Goal: Information Seeking & Learning: Learn about a topic

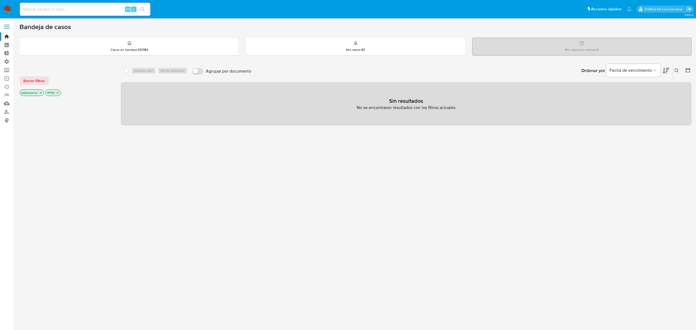
drag, startPoint x: 44, startPoint y: 8, endPoint x: 73, endPoint y: 25, distance: 34.4
click at [44, 8] on input at bounding box center [85, 9] width 131 height 7
paste input "1148049023"
type input "1148049023"
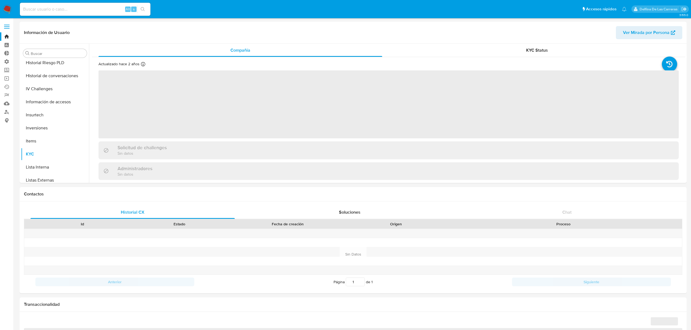
scroll to position [256, 0]
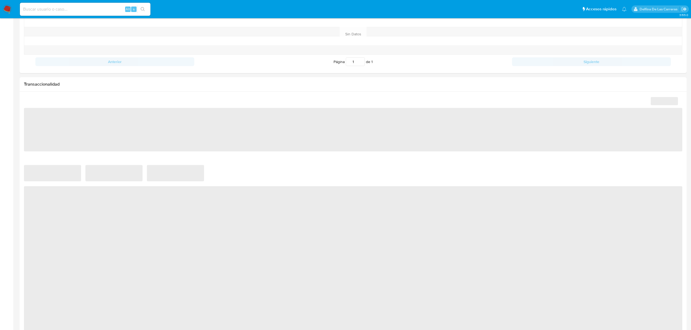
select select "10"
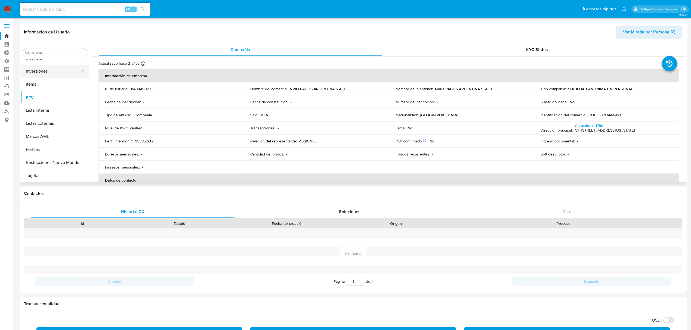
scroll to position [0, 0]
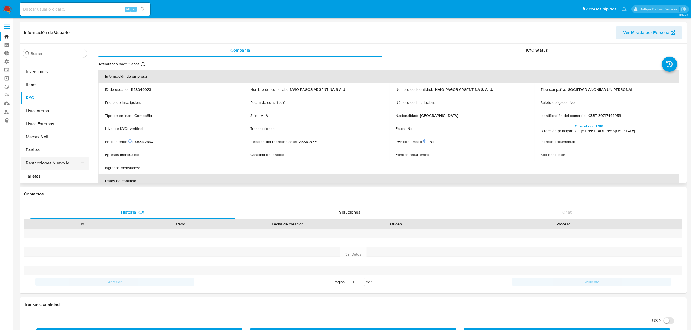
click at [42, 161] on button "Restricciones Nuevo Mundo" at bounding box center [53, 163] width 64 height 13
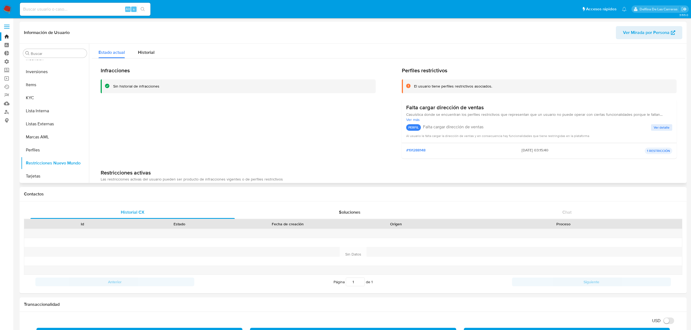
scroll to position [38, 0]
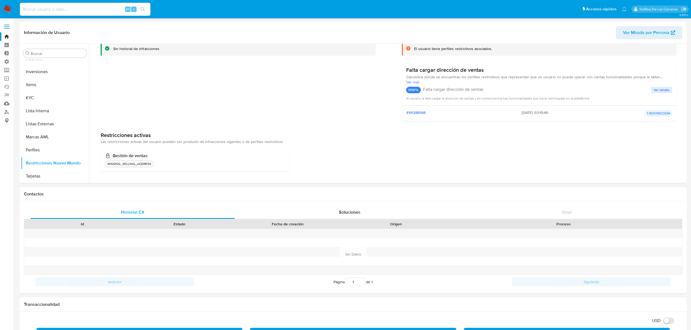
click at [66, 5] on div "Alt s" at bounding box center [85, 9] width 131 height 13
click at [64, 10] on input at bounding box center [85, 9] width 131 height 7
paste input "1273869698"
type input "1273869698"
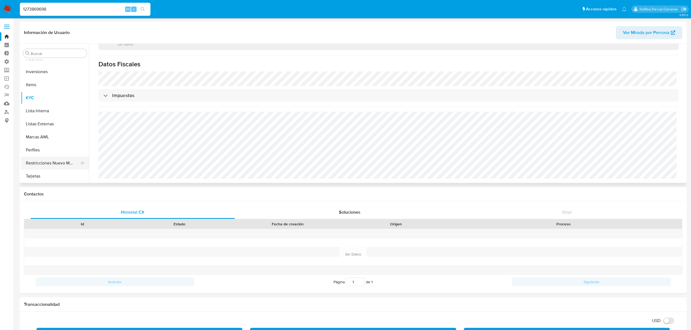
click at [53, 160] on button "Restricciones Nuevo Mundo" at bounding box center [53, 163] width 64 height 13
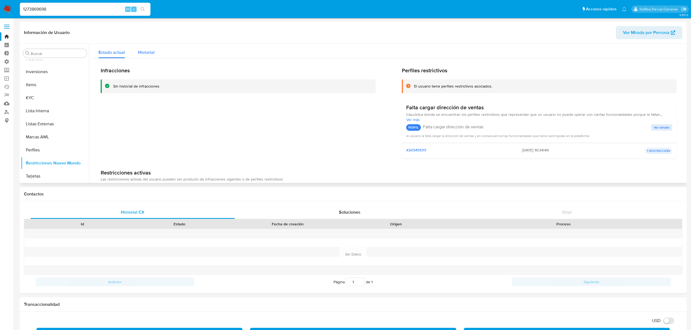
click at [150, 55] on span "Historial" at bounding box center [146, 52] width 17 height 6
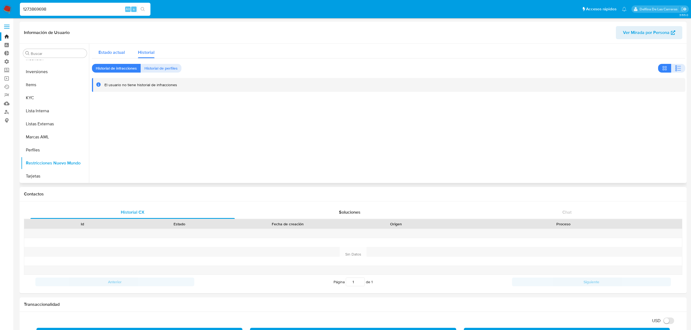
click at [104, 55] on span "Estado actual" at bounding box center [111, 52] width 26 height 6
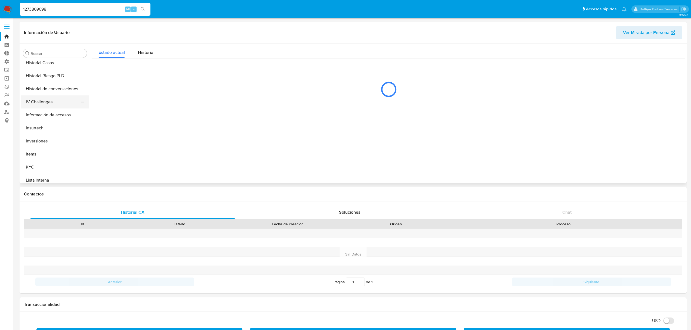
scroll to position [183, 0]
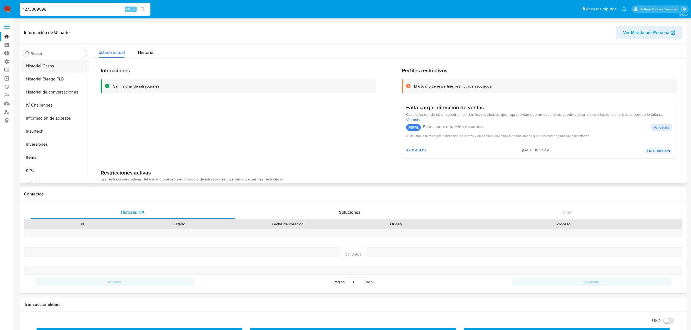
click at [47, 70] on button "Historial Casos" at bounding box center [53, 66] width 64 height 13
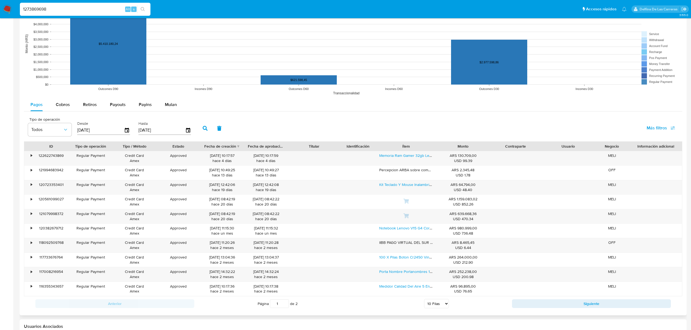
scroll to position [435, 0]
click at [439, 307] on select "5 Filas 10 Filas 20 Filas 25 Filas 50 Filas 100 Filas" at bounding box center [436, 303] width 25 height 9
select select "100"
click at [424, 301] on select "5 Filas 10 Filas 20 Filas 25 Filas 50 Filas 100 Filas" at bounding box center [436, 303] width 25 height 9
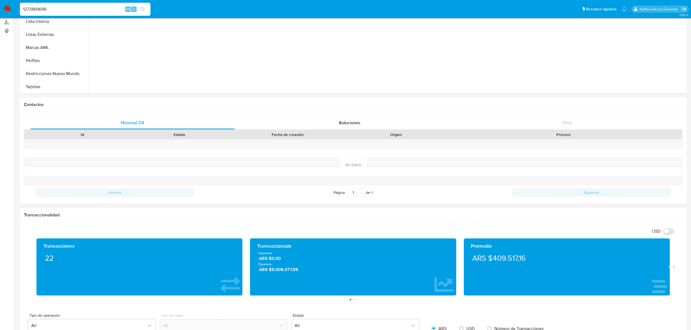
scroll to position [0, 0]
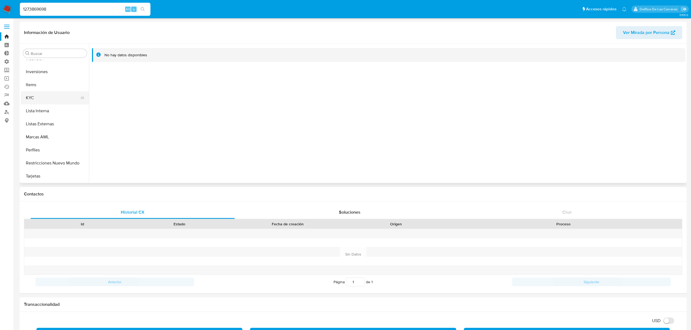
click at [40, 99] on button "KYC" at bounding box center [53, 97] width 64 height 13
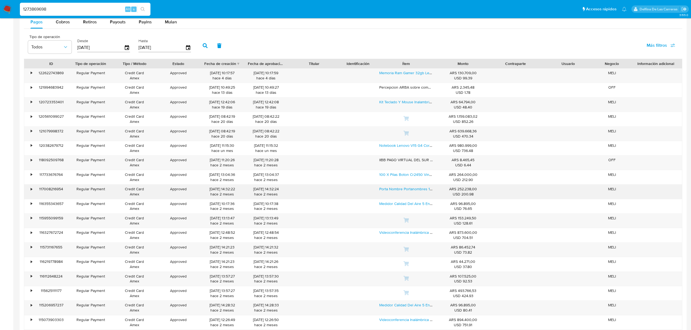
scroll to position [506, 0]
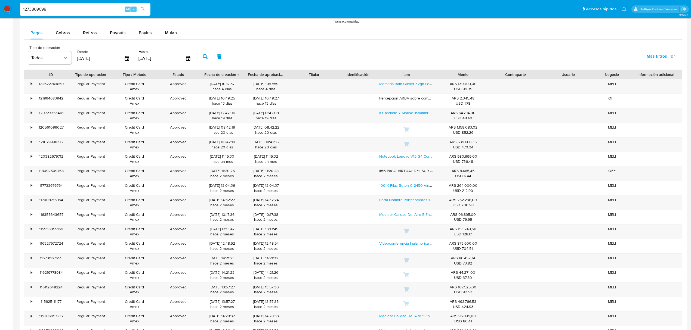
click at [43, 6] on input "1273869698" at bounding box center [85, 9] width 131 height 7
paste input "52216266"
type input "52216266"
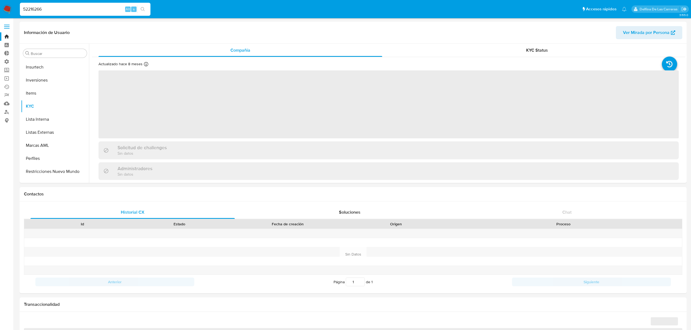
scroll to position [256, 0]
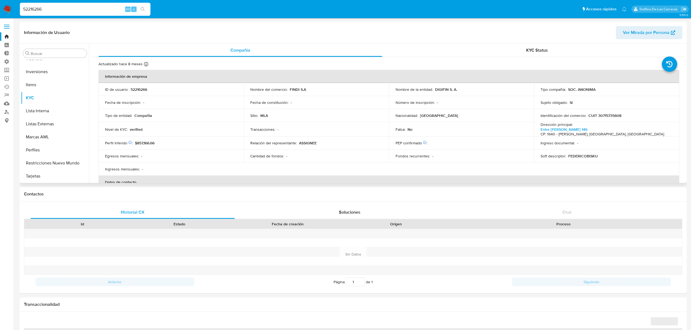
select select "10"
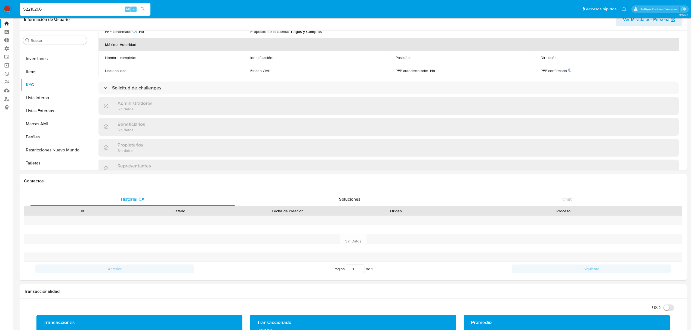
scroll to position [0, 0]
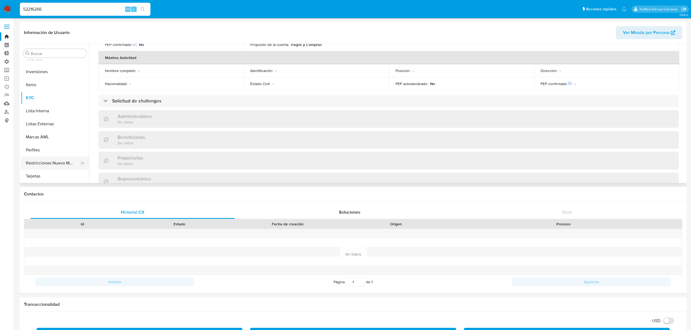
click at [46, 161] on button "Restricciones Nuevo Mundo" at bounding box center [53, 163] width 64 height 13
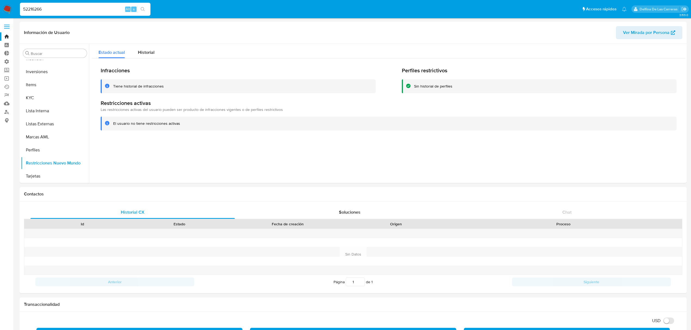
drag, startPoint x: 59, startPoint y: 11, endPoint x: 0, endPoint y: 17, distance: 59.3
click at [0, 17] on nav "Pausado Ver notificaciones 52216266 Alt s Accesos rápidos Presiona las siguient…" at bounding box center [345, 9] width 691 height 18
paste input "791357595"
type input "791357595"
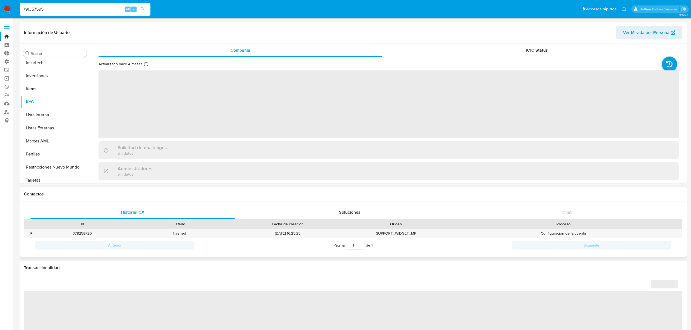
scroll to position [256, 0]
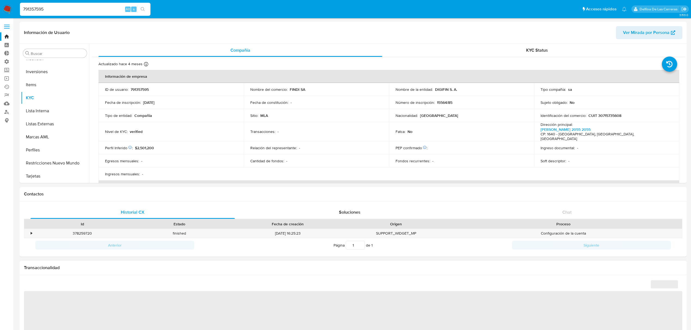
select select "10"
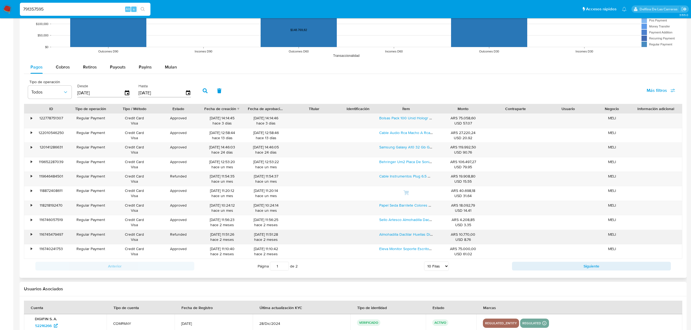
scroll to position [504, 0]
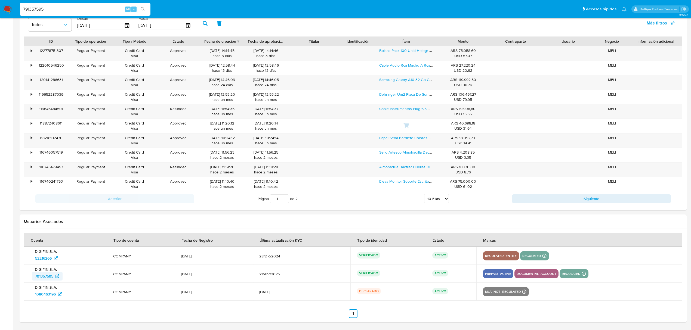
click at [45, 276] on span "791357595" at bounding box center [44, 276] width 18 height 9
click at [38, 10] on input "791357595" at bounding box center [85, 9] width 131 height 7
paste input "1359702494"
type input "1359702494"
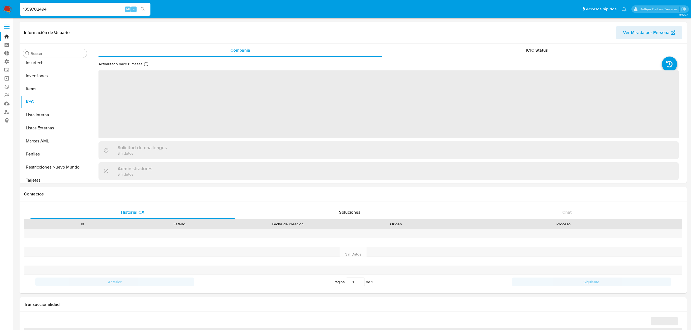
scroll to position [256, 0]
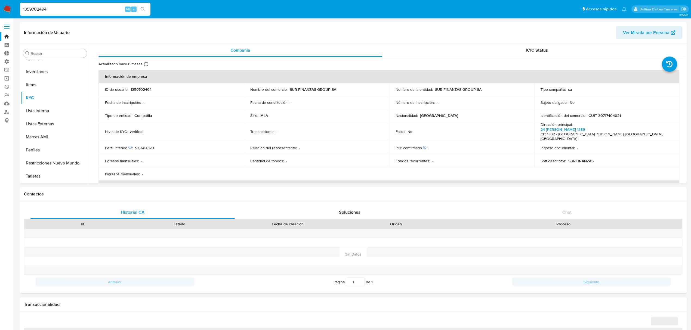
select select "10"
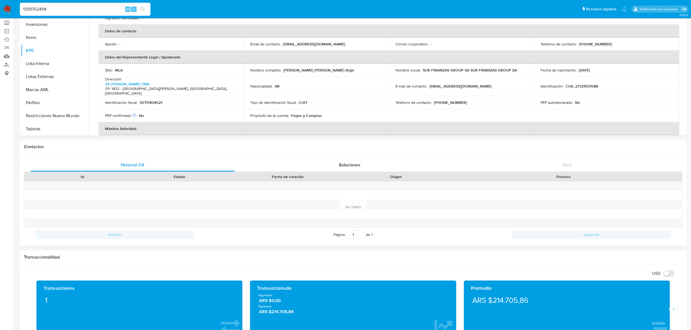
scroll to position [0, 0]
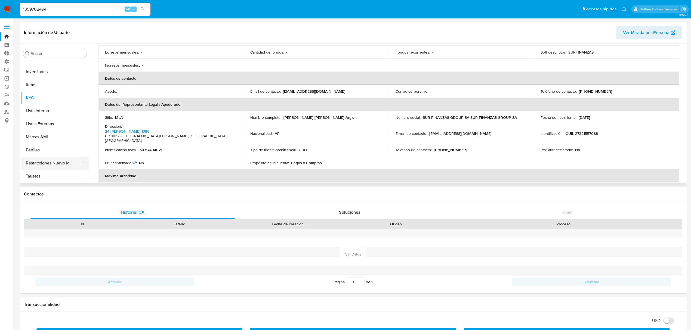
click at [40, 157] on button "Restricciones Nuevo Mundo" at bounding box center [53, 163] width 64 height 13
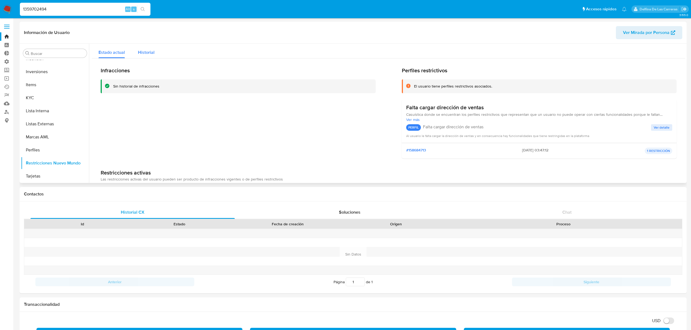
click at [145, 54] on span "Historial" at bounding box center [146, 52] width 17 height 6
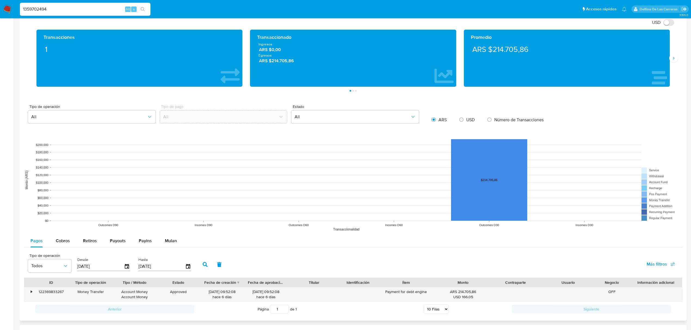
scroll to position [301, 0]
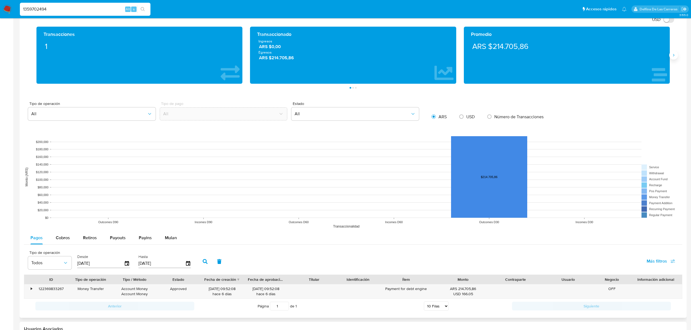
click at [675, 56] on icon "Siguiente" at bounding box center [673, 55] width 4 height 4
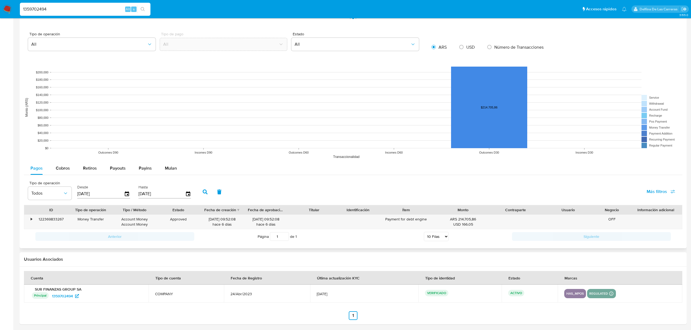
scroll to position [374, 0]
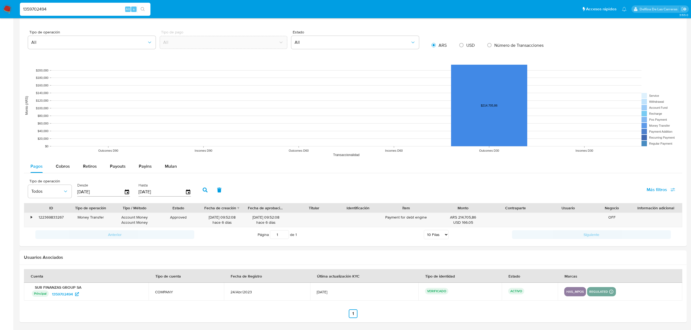
drag, startPoint x: 55, startPoint y: 14, endPoint x: 14, endPoint y: 20, distance: 41.0
paste input "680952095"
type input "1680952095"
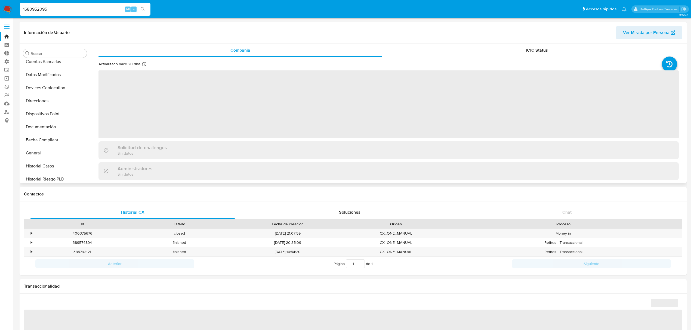
scroll to position [38, 0]
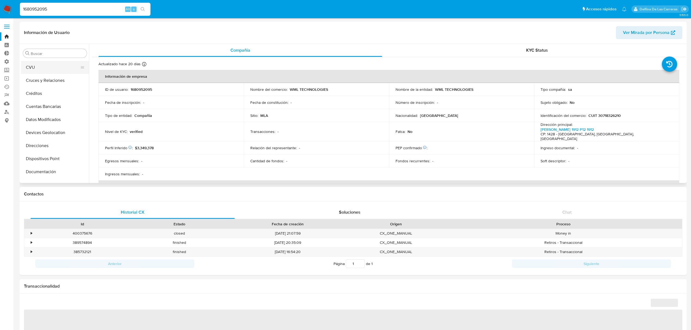
select select "10"
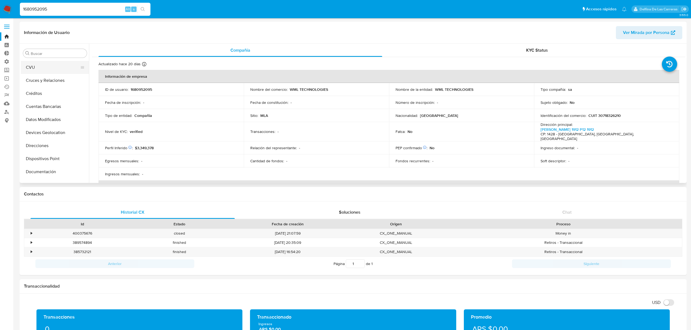
click at [41, 66] on button "CVU" at bounding box center [53, 67] width 64 height 13
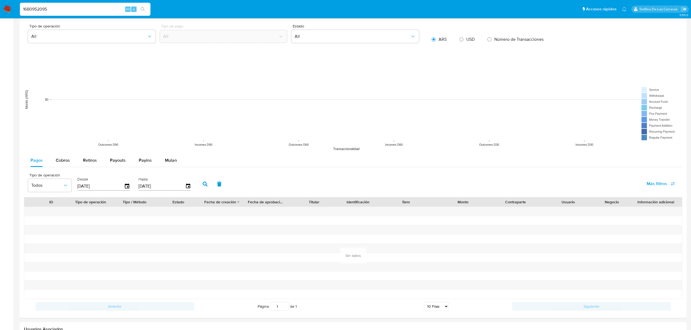
scroll to position [469, 0]
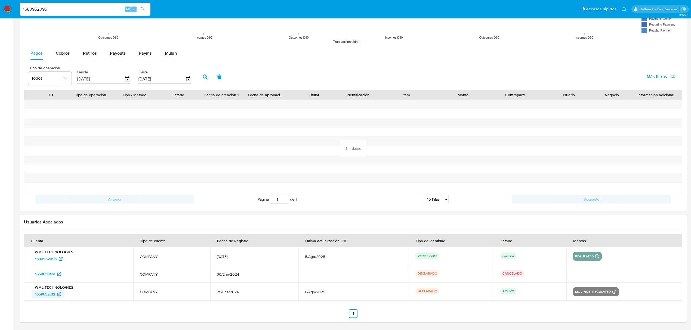
click at [53, 294] on span "1659652212" at bounding box center [45, 294] width 20 height 9
drag, startPoint x: 65, startPoint y: 7, endPoint x: 0, endPoint y: 18, distance: 66.1
click at [0, 18] on nav "Pausado Ver notificaciones 1680952095 Alt s Accesos rápidos Presiona las siguie…" at bounding box center [345, 9] width 691 height 18
paste input "5196956"
type input "519695695"
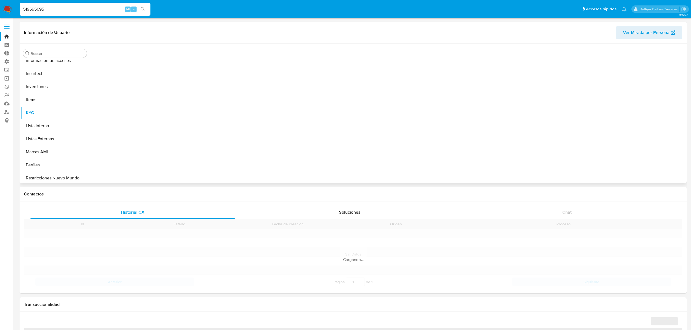
scroll to position [256, 0]
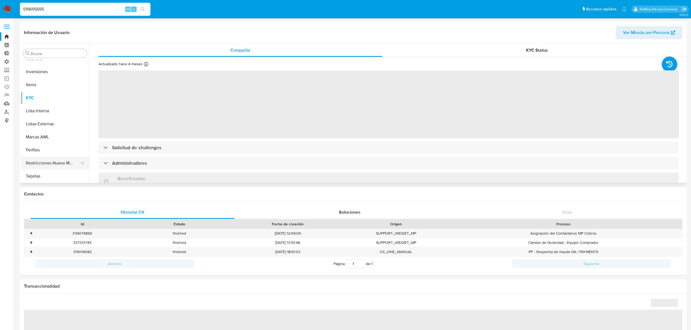
click at [49, 163] on button "Restricciones Nuevo Mundo" at bounding box center [53, 163] width 64 height 13
select select "10"
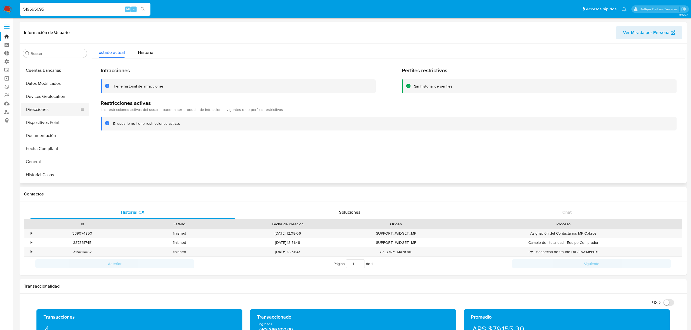
scroll to position [2, 0]
click at [44, 100] on button "CVU" at bounding box center [53, 103] width 64 height 13
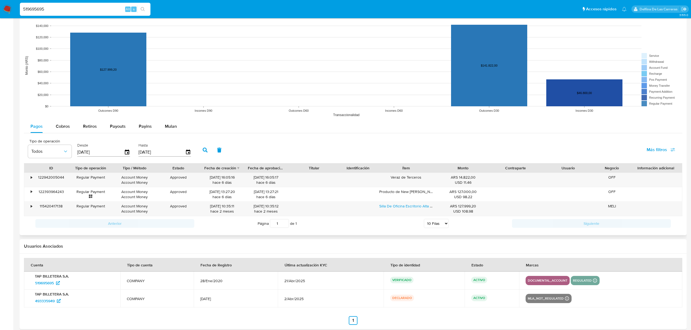
scroll to position [399, 0]
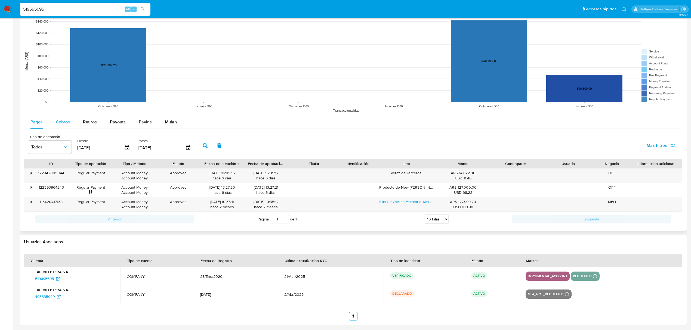
click at [64, 124] on span "Cobros" at bounding box center [63, 122] width 14 height 6
select select "10"
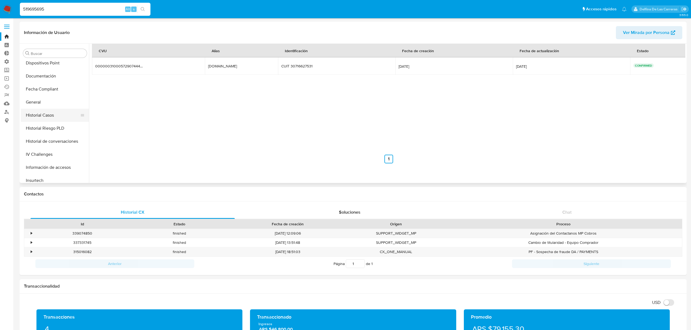
scroll to position [145, 0]
click at [43, 105] on button "Historial Casos" at bounding box center [53, 104] width 64 height 13
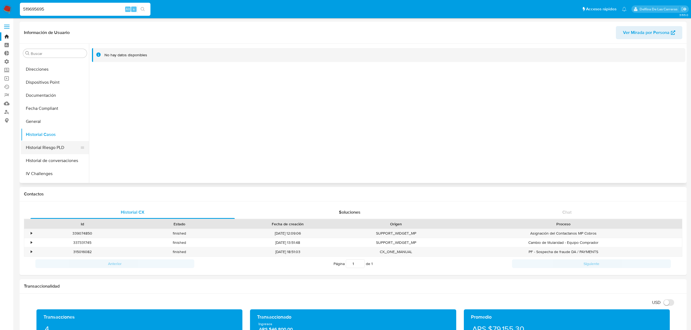
scroll to position [72, 0]
click at [4, 111] on link "Buscador de personas" at bounding box center [32, 112] width 65 height 8
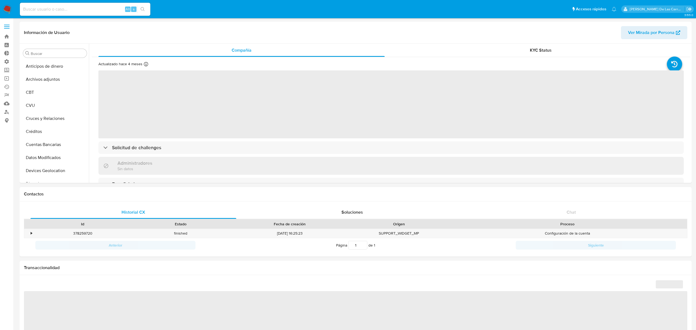
select select "10"
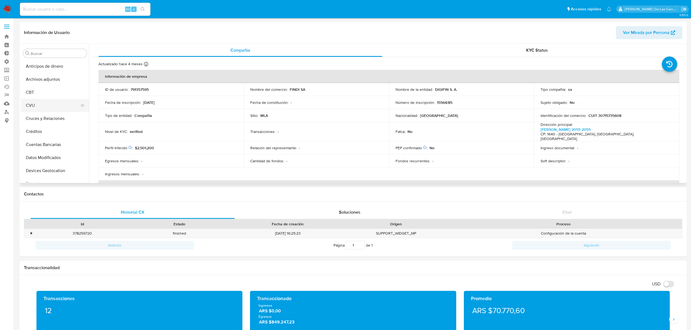
click at [33, 105] on button "CVU" at bounding box center [53, 105] width 64 height 13
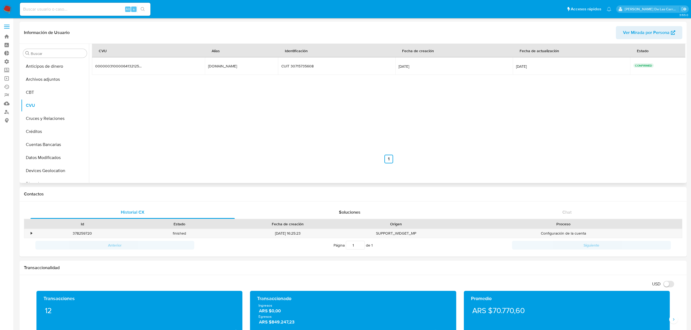
drag, startPoint x: 547, startPoint y: 70, endPoint x: 498, endPoint y: 74, distance: 48.8
click at [498, 74] on tr "0000003100006413212564 0000003100006413212564 cuna.cena.taco.mp cuna.cena.taco.…" at bounding box center [389, 65] width 594 height 17
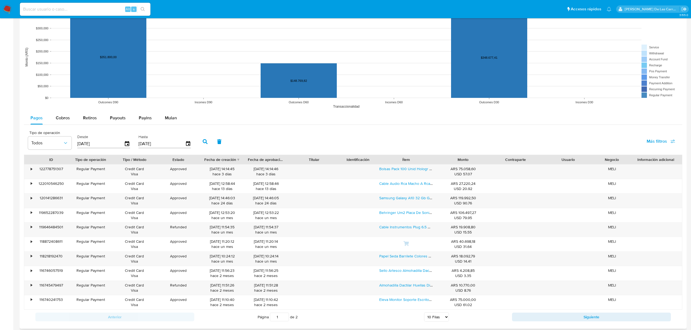
scroll to position [399, 0]
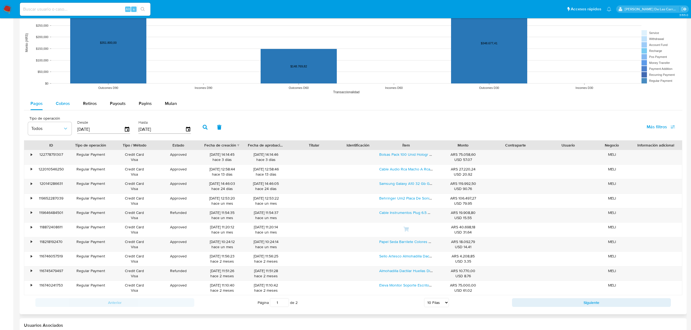
click at [59, 104] on span "Cobros" at bounding box center [63, 103] width 14 height 6
select select "10"
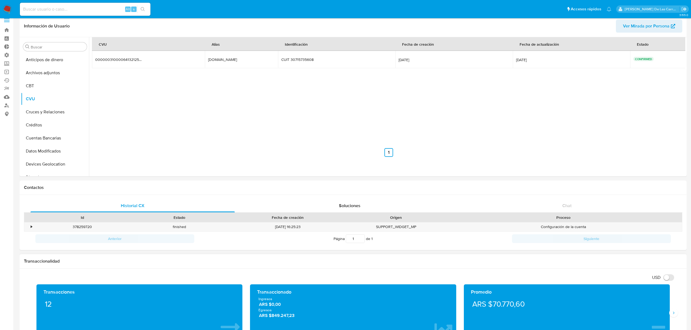
scroll to position [0, 0]
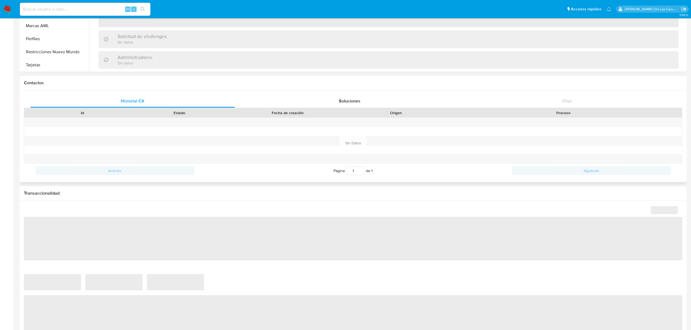
scroll to position [181, 0]
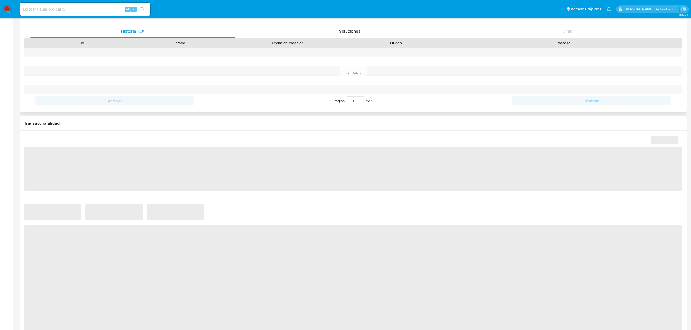
select select "10"
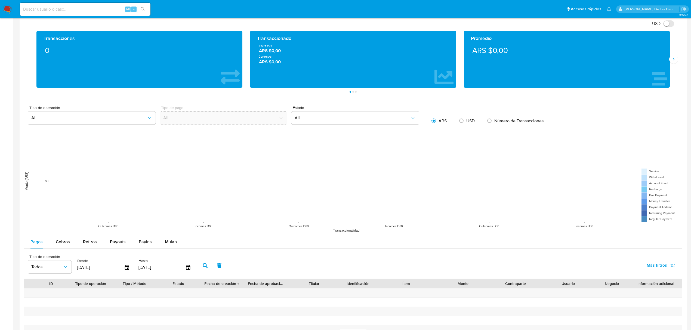
scroll to position [399, 0]
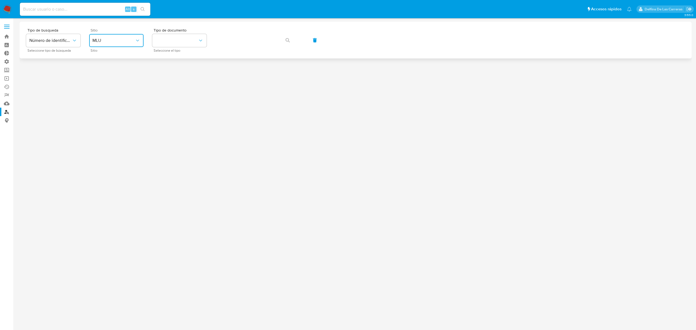
click at [95, 38] on span "MLU" at bounding box center [113, 40] width 42 height 5
click at [117, 69] on div "MLA" at bounding box center [114, 68] width 45 height 13
click at [166, 45] on button "identificationType" at bounding box center [179, 40] width 54 height 13
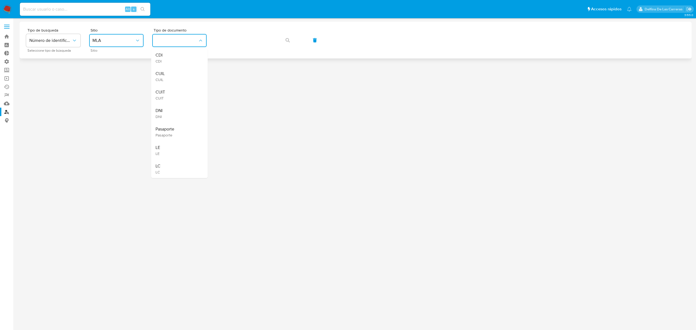
drag, startPoint x: 173, startPoint y: 76, endPoint x: 220, endPoint y: 57, distance: 50.7
click at [174, 76] on div "CUIL CUIL" at bounding box center [178, 76] width 45 height 18
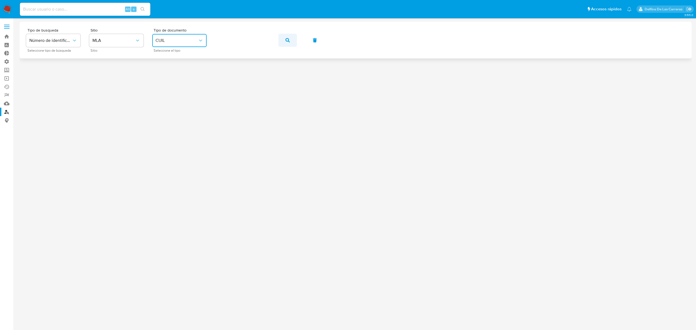
click at [289, 39] on icon "button" at bounding box center [287, 40] width 4 height 4
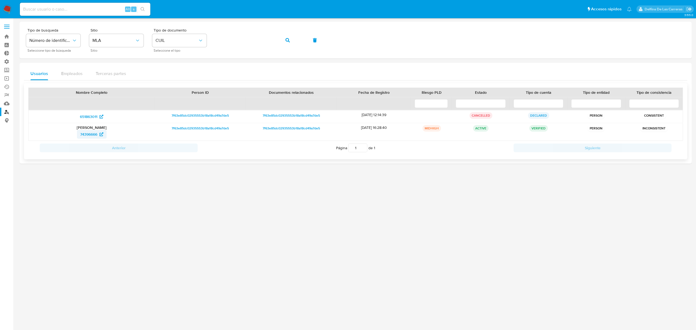
click at [88, 132] on span "74396666" at bounding box center [88, 134] width 17 height 9
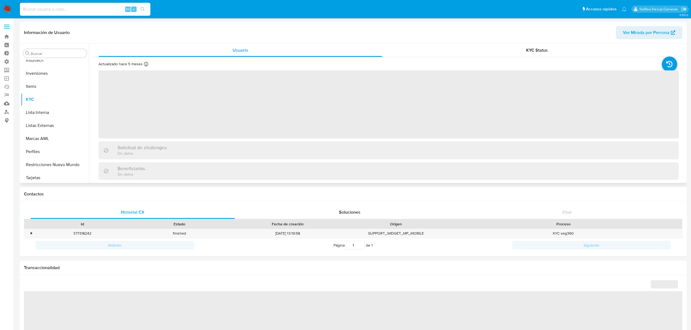
scroll to position [256, 0]
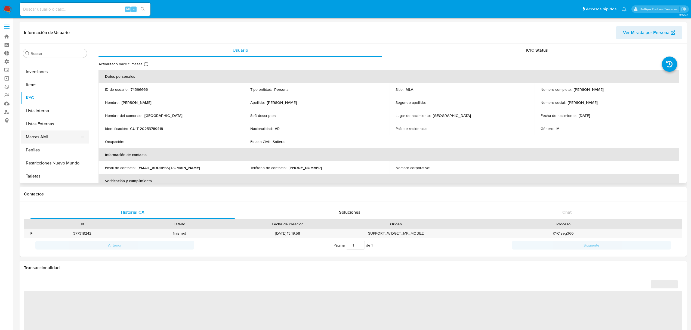
select select "10"
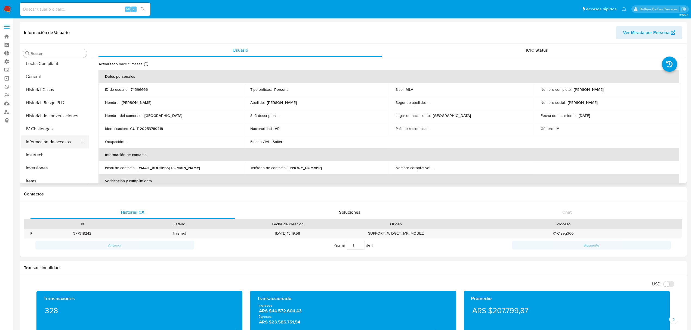
scroll to position [147, 0]
click at [42, 88] on button "General" at bounding box center [53, 89] width 64 height 13
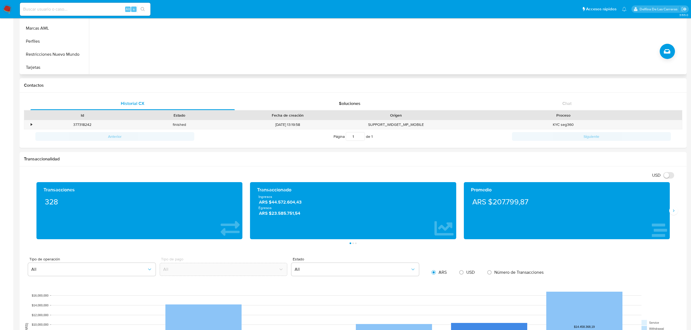
scroll to position [0, 0]
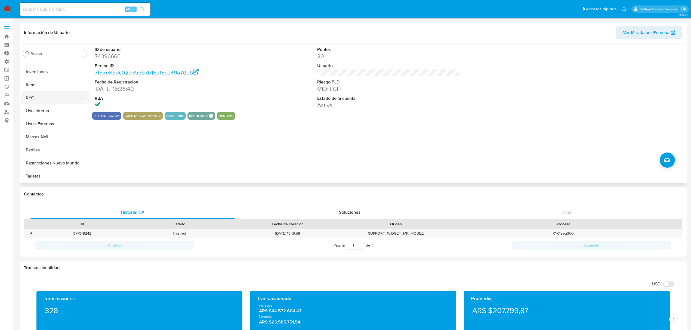
click at [43, 101] on button "KYC" at bounding box center [53, 97] width 64 height 13
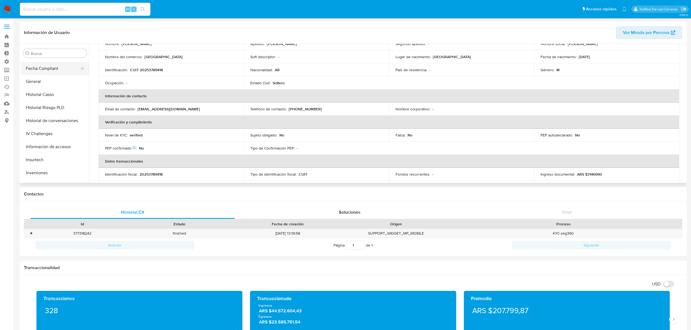
scroll to position [110, 0]
click at [42, 98] on button "Documentación" at bounding box center [53, 99] width 64 height 13
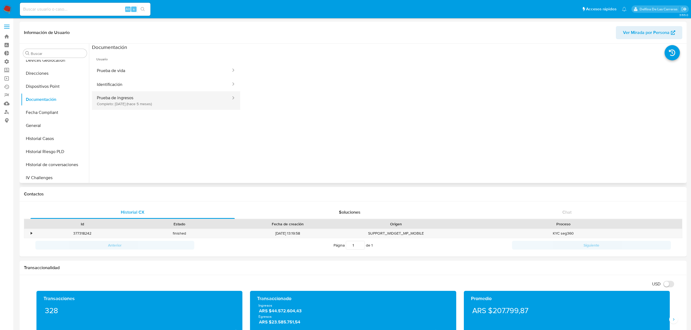
click at [158, 104] on button "Prueba de ingresos Completo: [DATE] (hace 5 meses)" at bounding box center [161, 100] width 139 height 18
